Goal: Transaction & Acquisition: Purchase product/service

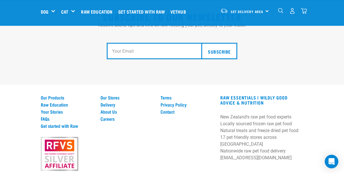
scroll to position [1062, 0]
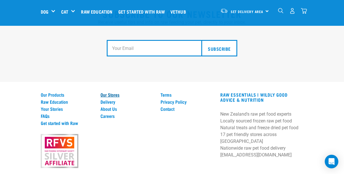
click at [103, 92] on link "Our Stores" at bounding box center [127, 94] width 53 height 5
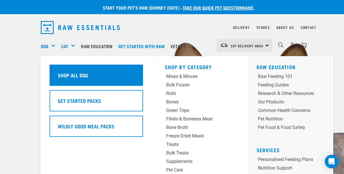
click at [65, 71] on div "Shop All Dog" at bounding box center [97, 75] width 94 height 21
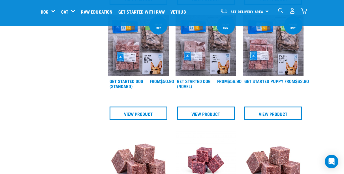
scroll to position [283, 0]
